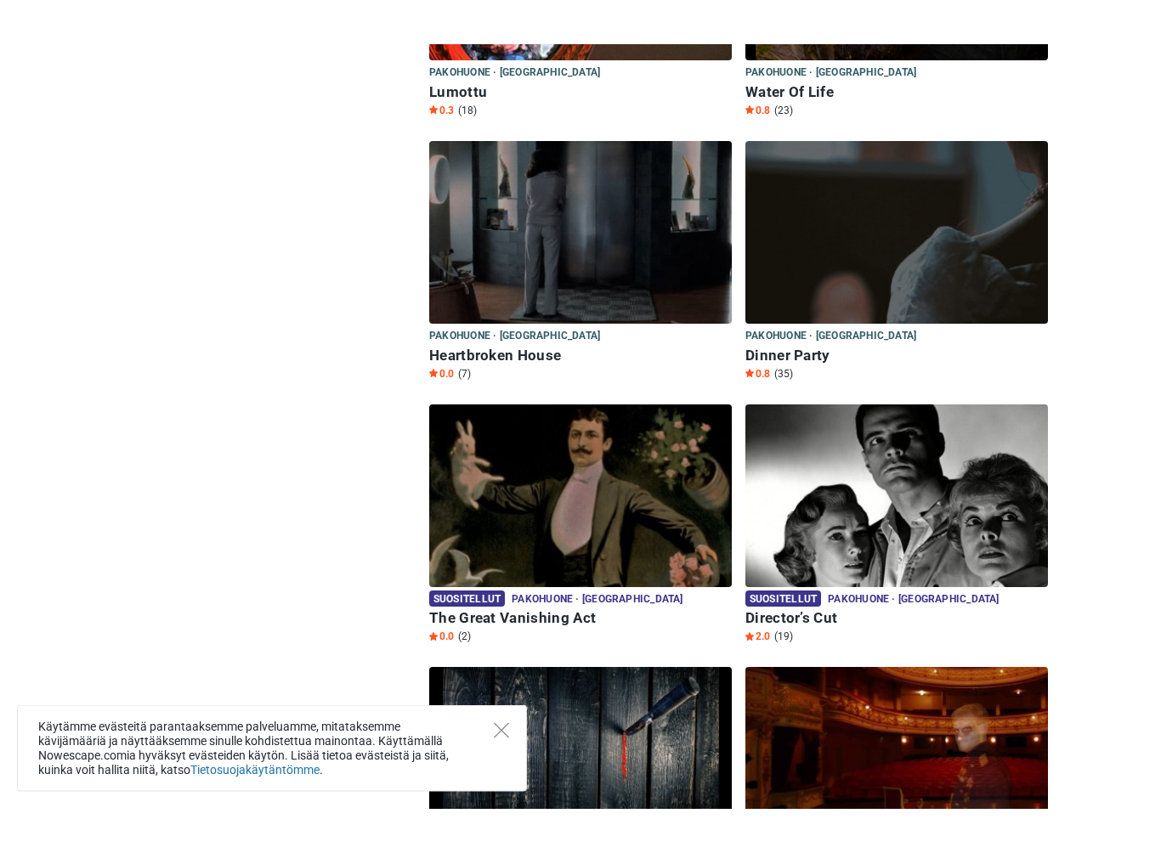
scroll to position [409, 0]
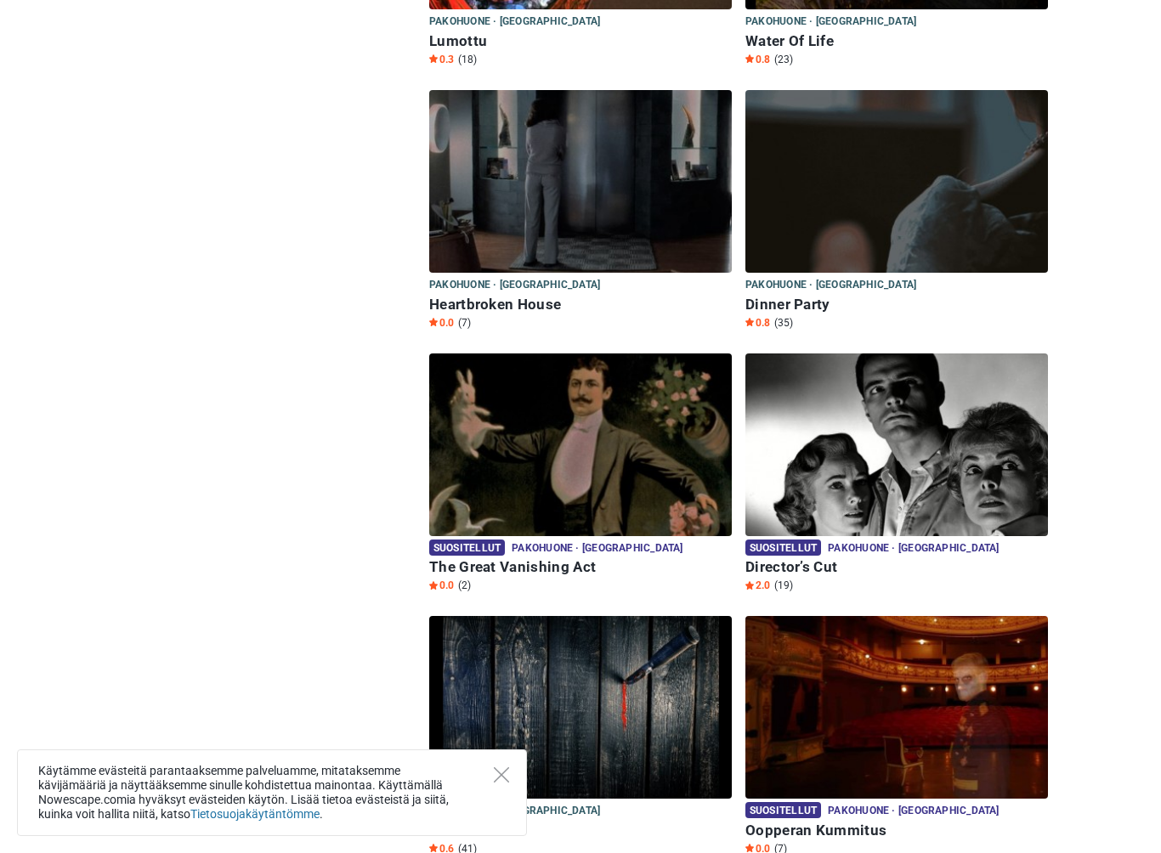
click at [844, 460] on img at bounding box center [897, 445] width 303 height 183
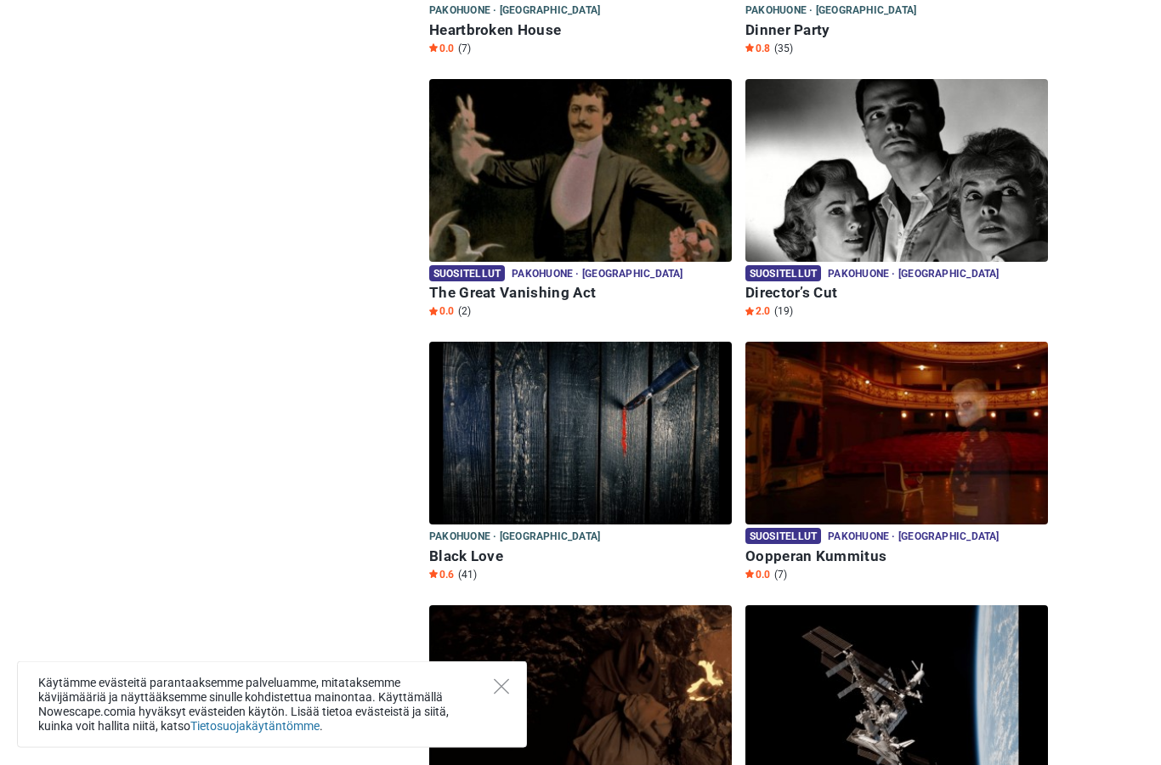
scroll to position [683, 0]
click at [519, 207] on img at bounding box center [580, 170] width 303 height 183
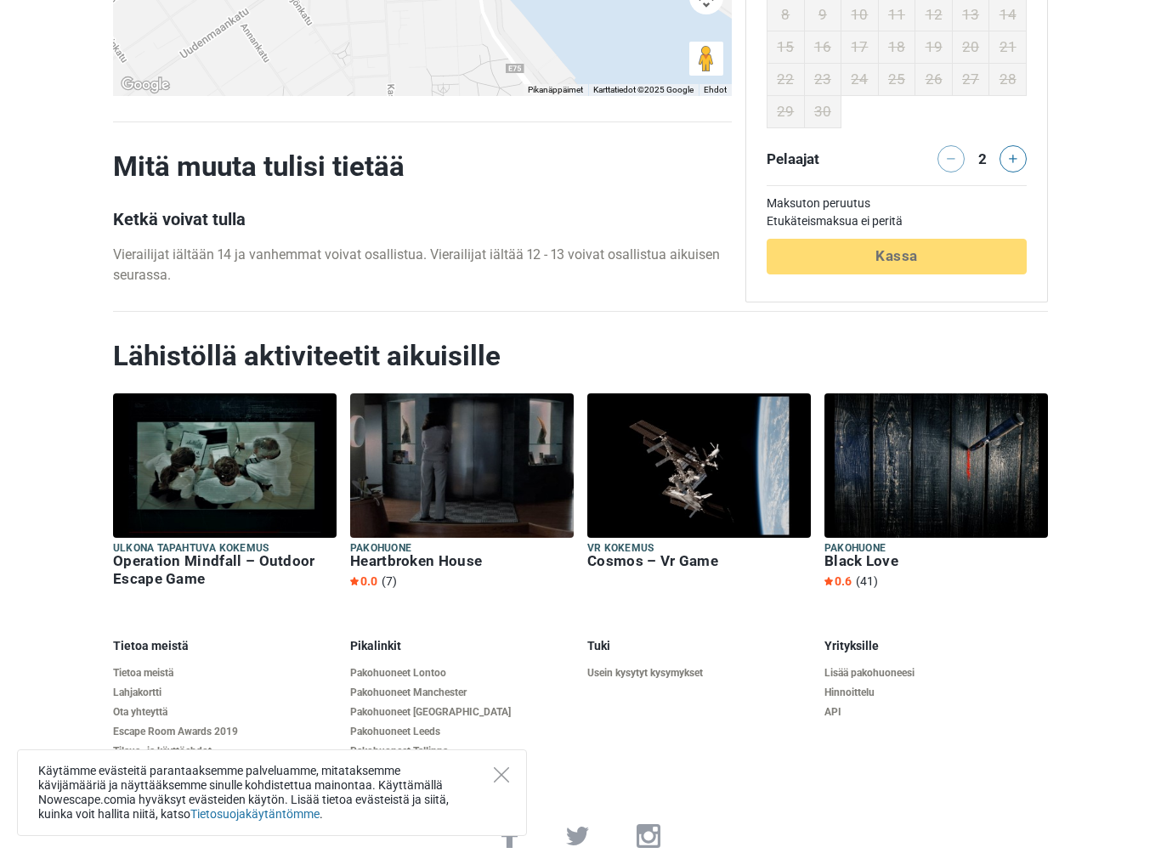
scroll to position [1657, 0]
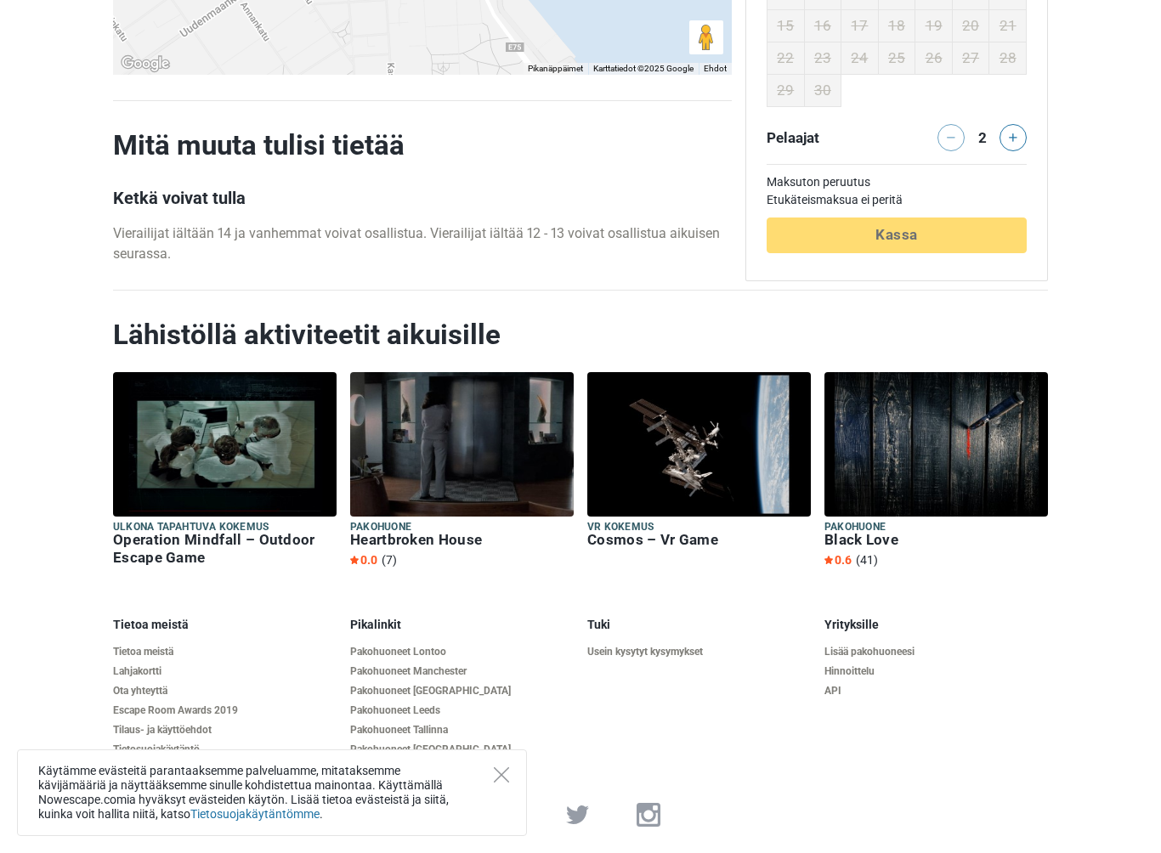
click at [632, 531] on h6 "Cosmos – Vr Game" at bounding box center [699, 540] width 224 height 18
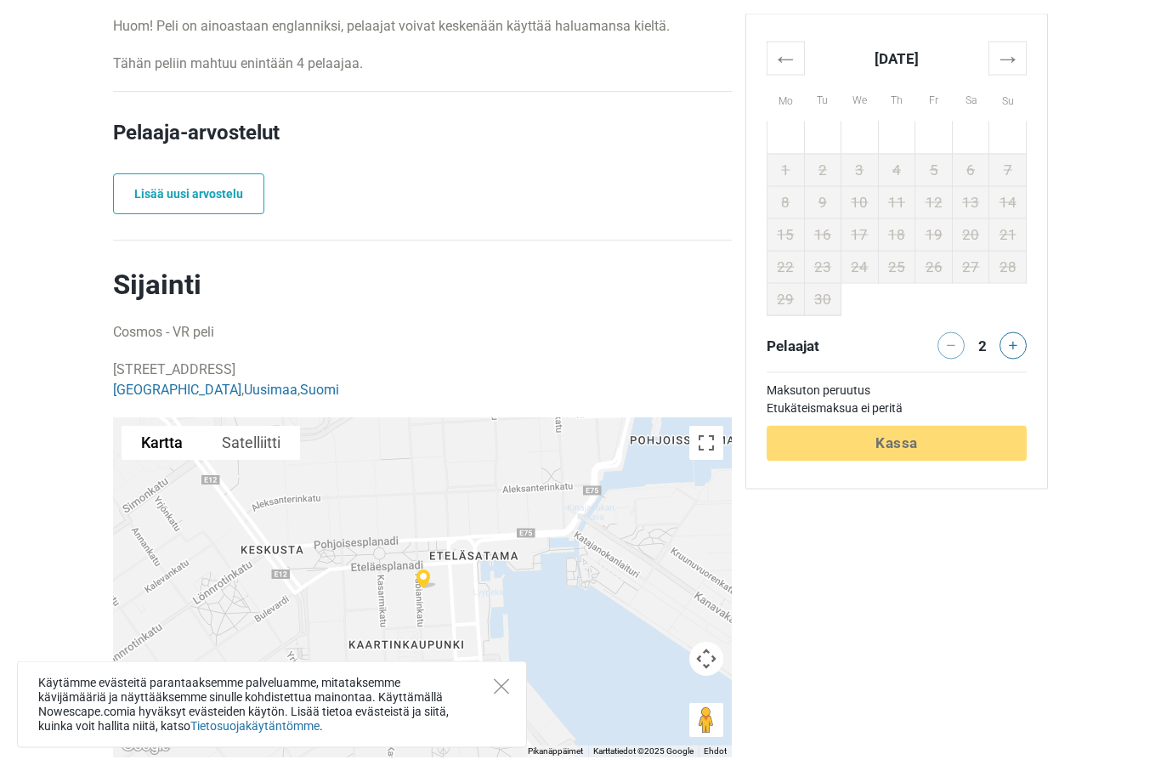
scroll to position [1020, 0]
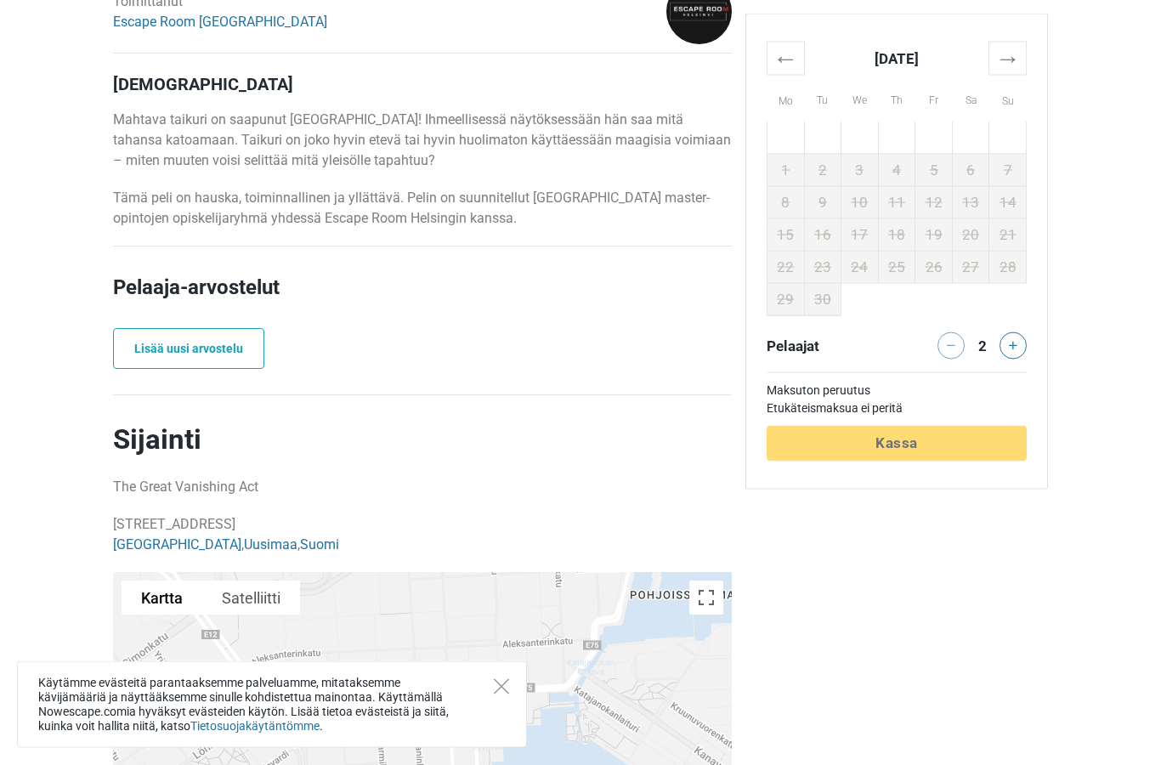
scroll to position [715, 0]
